Goal: Task Accomplishment & Management: Manage account settings

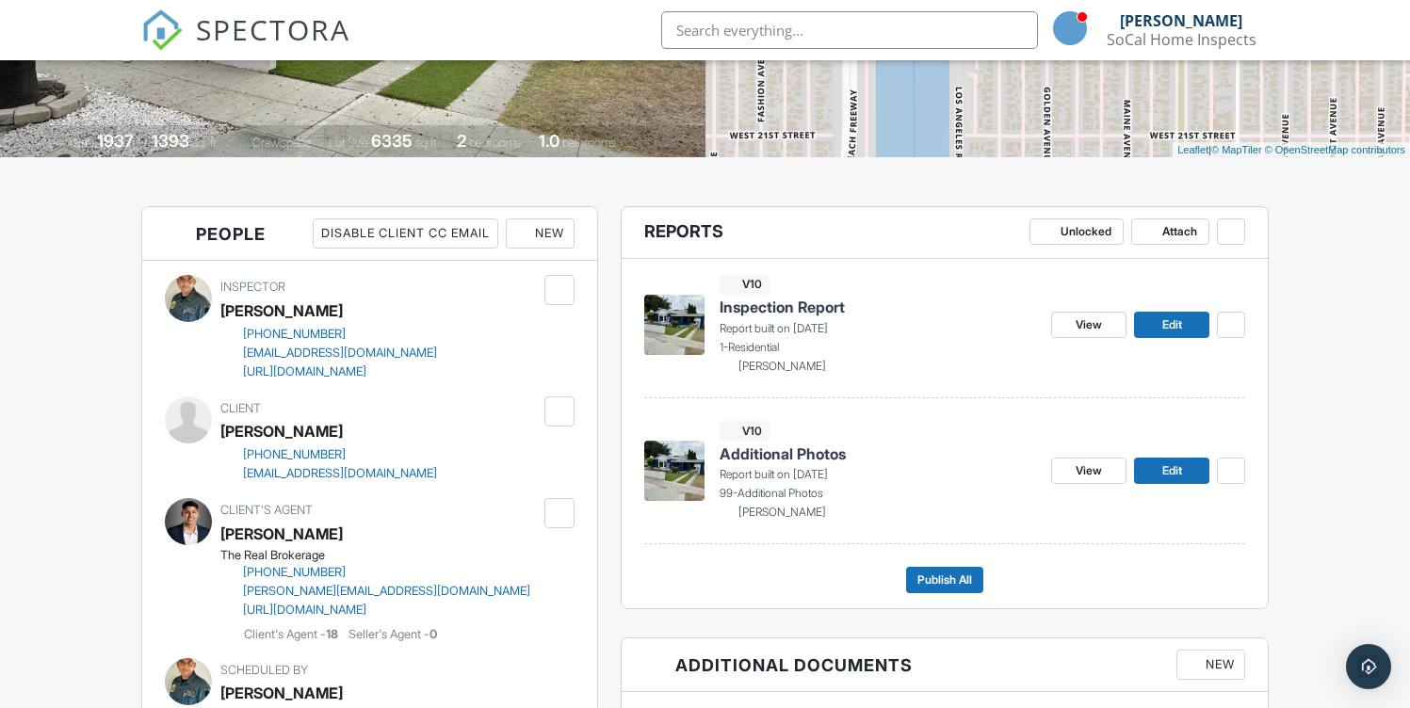
scroll to position [356, 0]
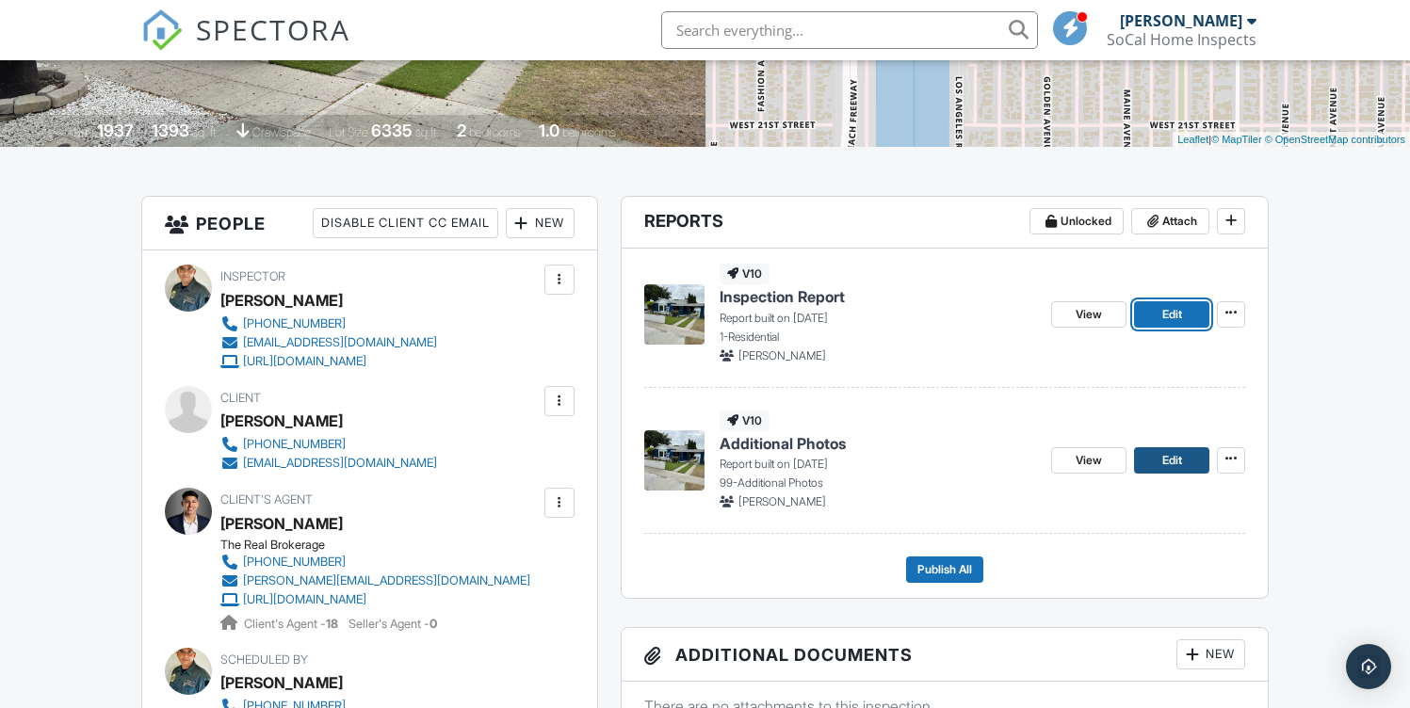
click at [1186, 461] on link "Edit" at bounding box center [1171, 460] width 75 height 26
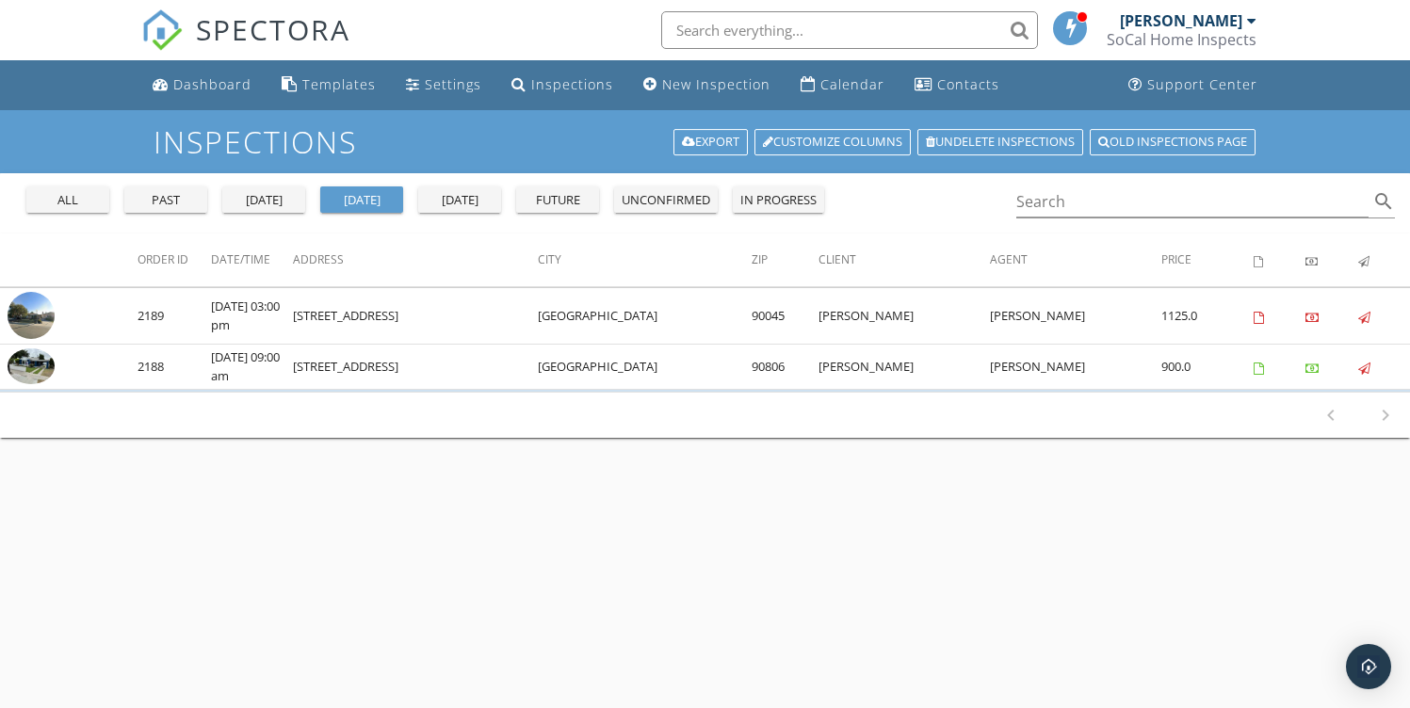
click at [73, 203] on div "all" at bounding box center [68, 200] width 68 height 19
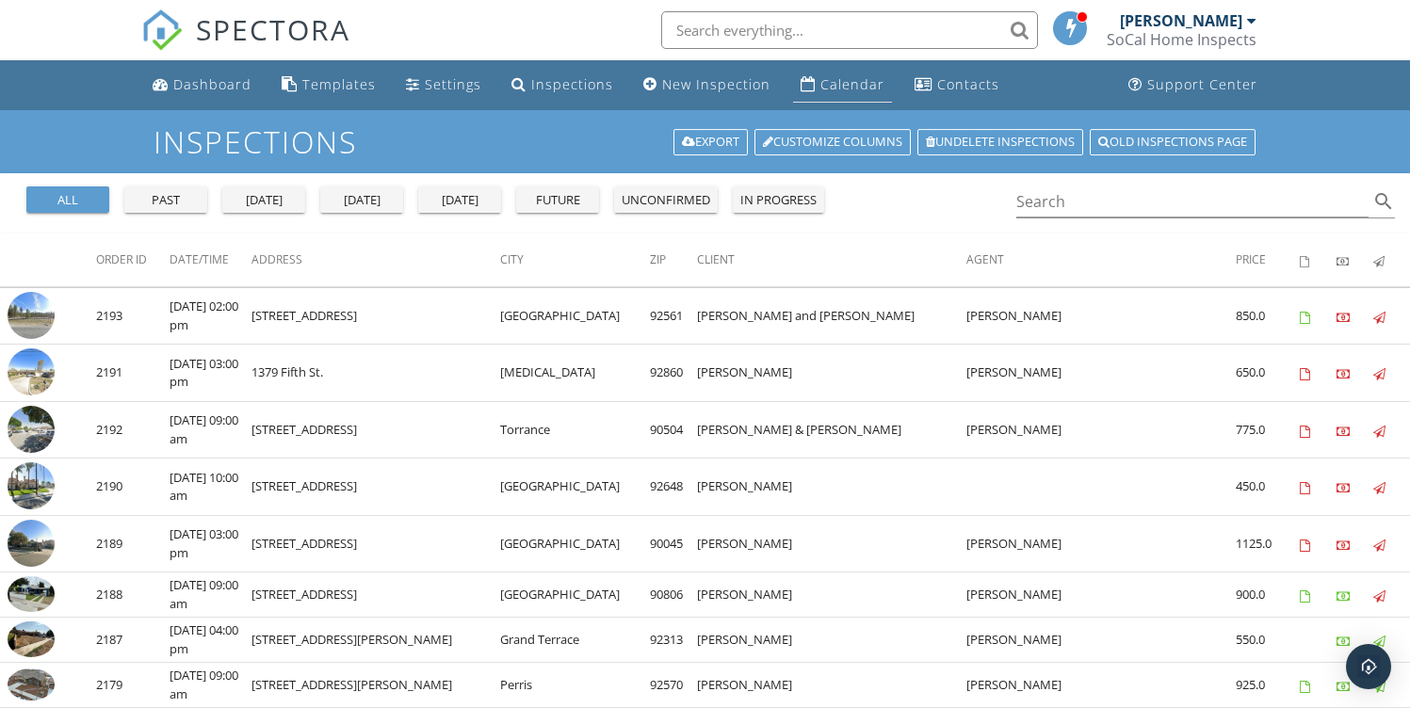
click at [851, 81] on div "Calendar" at bounding box center [852, 84] width 64 height 18
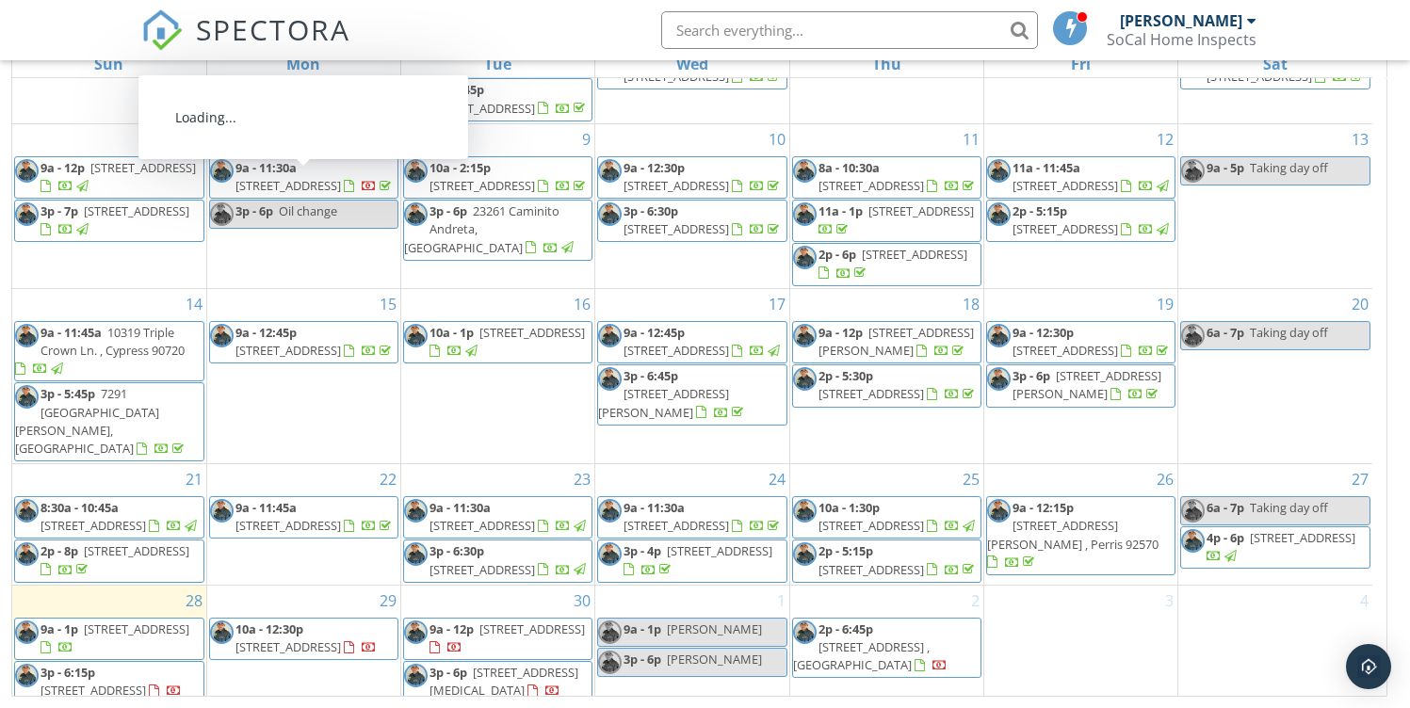
scroll to position [157, 0]
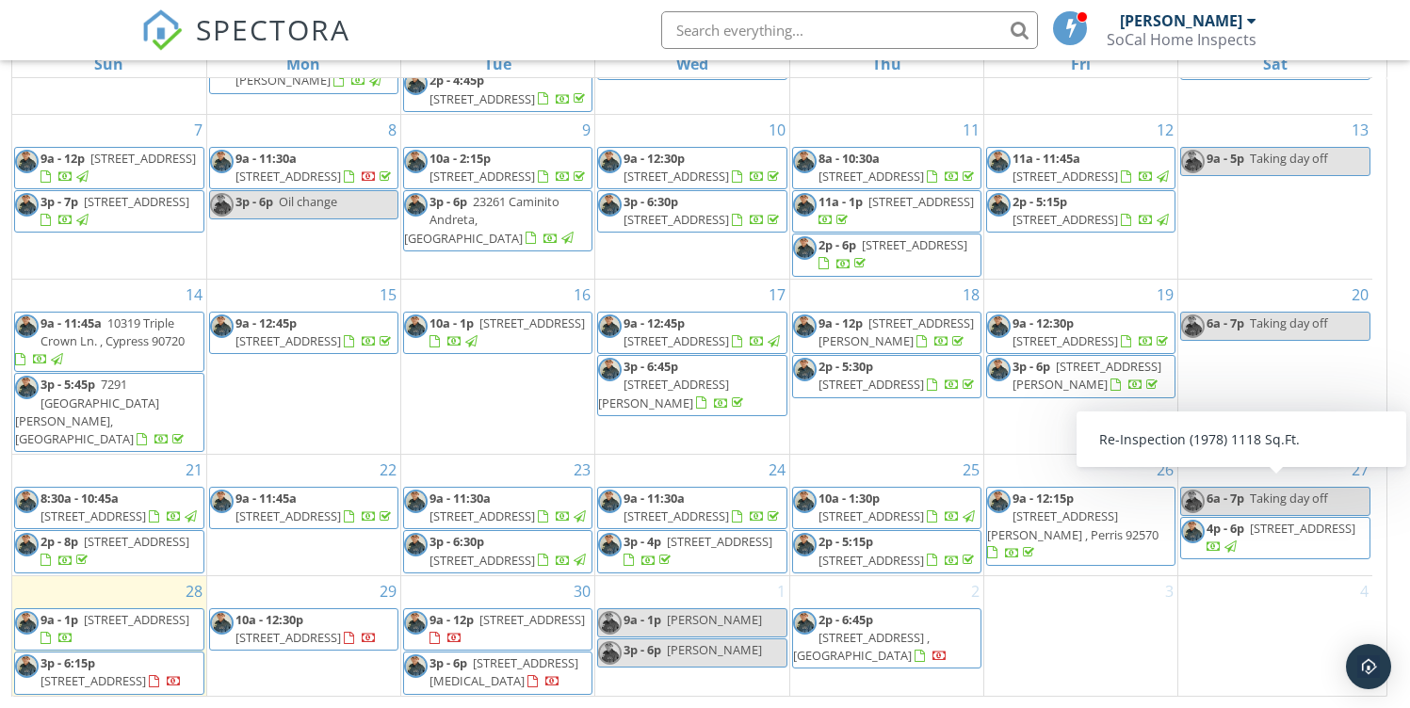
click at [1301, 520] on span "[STREET_ADDRESS]" at bounding box center [1303, 528] width 106 height 17
